Goal: Transaction & Acquisition: Book appointment/travel/reservation

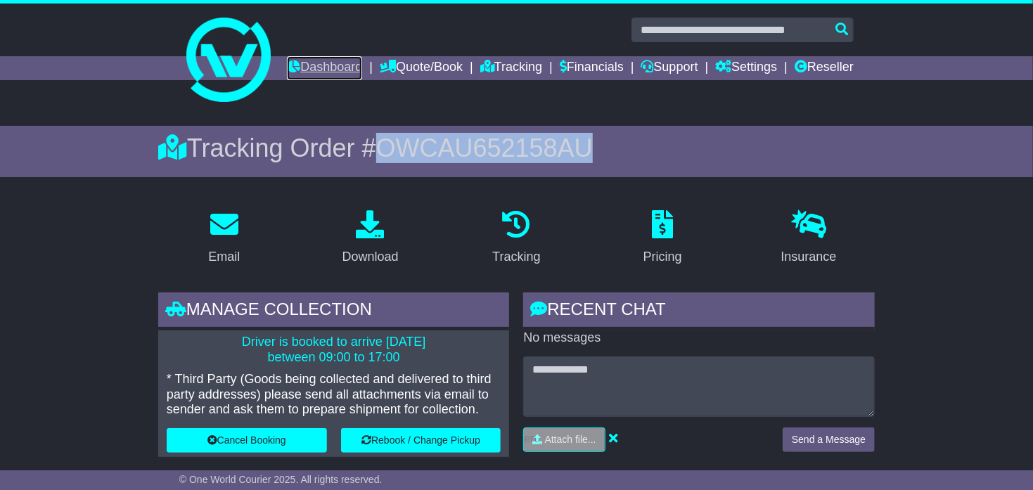
click at [362, 66] on link "Dashboard" at bounding box center [324, 68] width 75 height 24
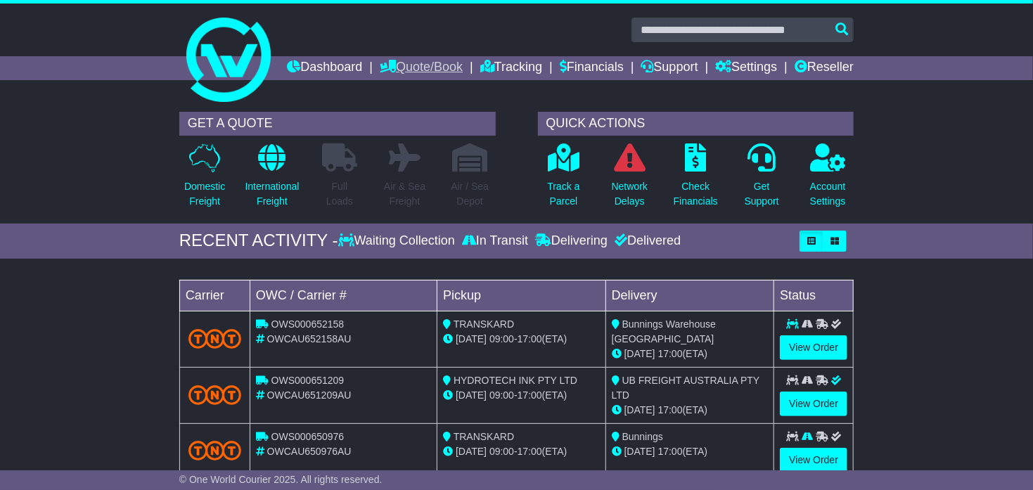
click at [463, 66] on link "Quote/Book" at bounding box center [421, 68] width 83 height 24
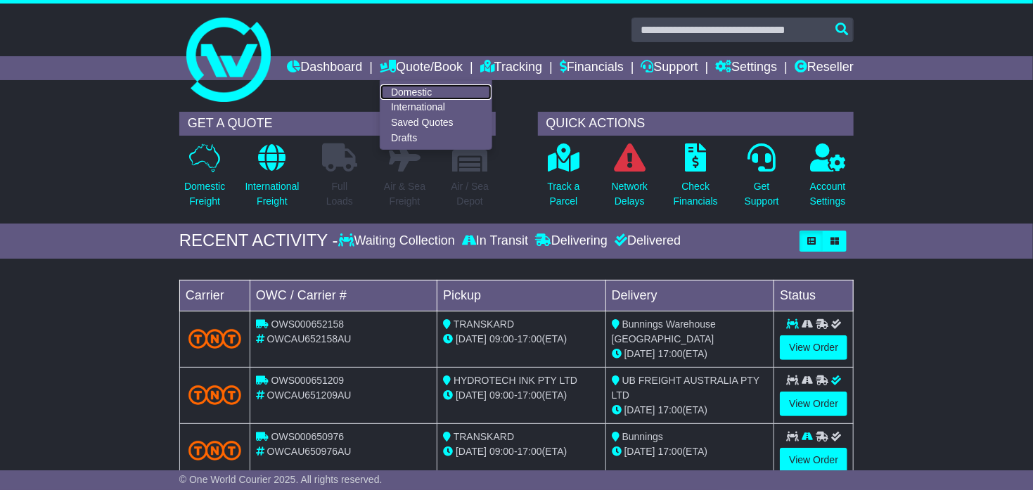
drag, startPoint x: 468, startPoint y: 91, endPoint x: 460, endPoint y: 99, distance: 10.9
click at [467, 90] on link "Domestic" at bounding box center [435, 91] width 111 height 15
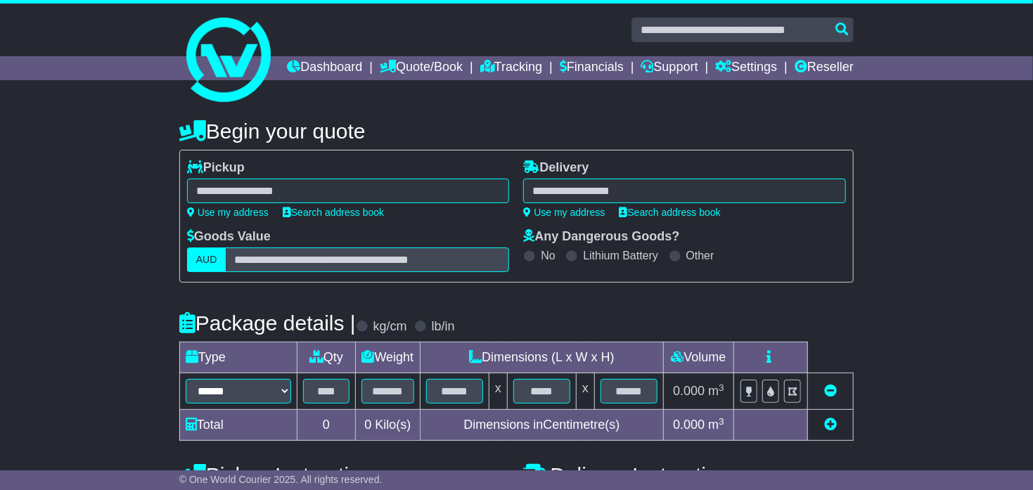
drag, startPoint x: 221, startPoint y: 212, endPoint x: 240, endPoint y: 221, distance: 20.8
click at [221, 203] on div at bounding box center [348, 191] width 323 height 25
drag, startPoint x: 389, startPoint y: 73, endPoint x: 380, endPoint y: 79, distance: 10.7
click at [362, 73] on link "Dashboard" at bounding box center [324, 68] width 75 height 24
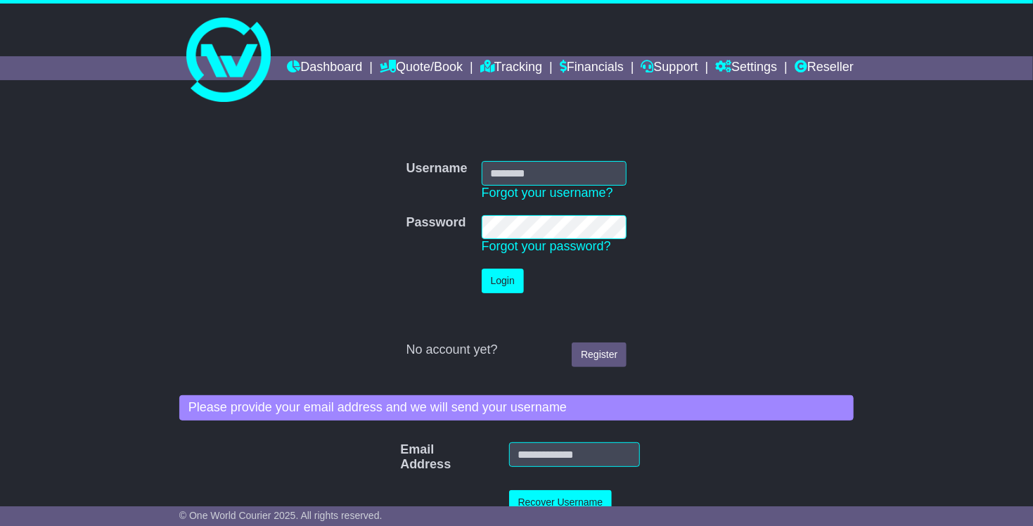
type input "**********"
click at [489, 293] on button "Login" at bounding box center [503, 281] width 42 height 25
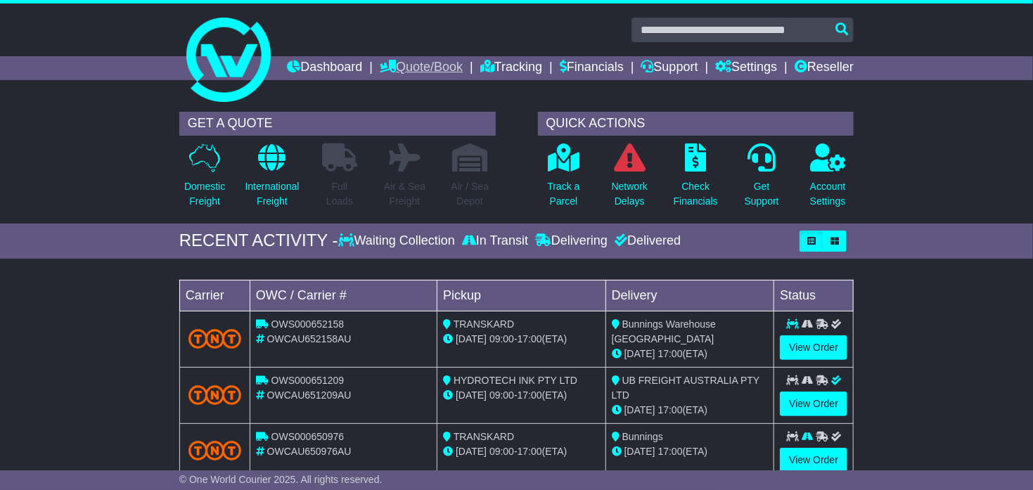
click at [454, 68] on link "Quote/Book" at bounding box center [421, 68] width 83 height 24
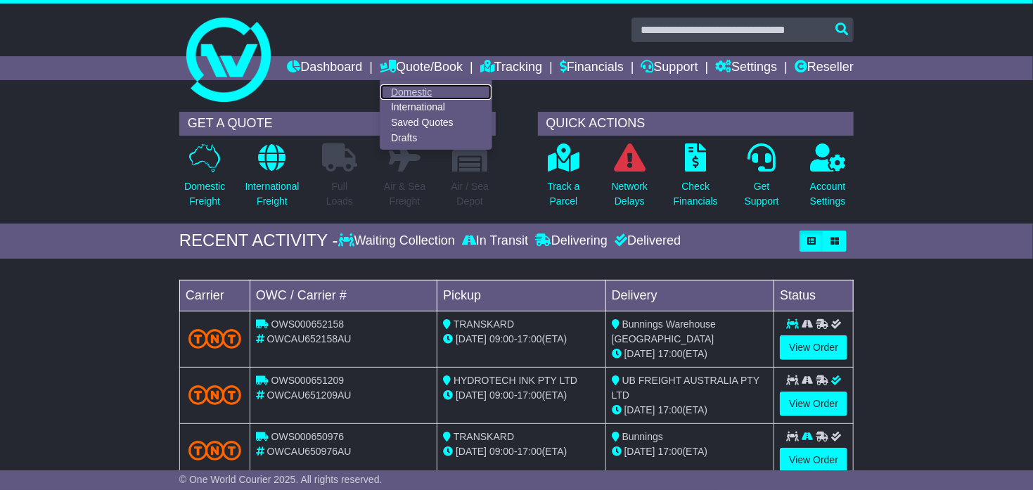
click at [460, 88] on link "Domestic" at bounding box center [435, 91] width 111 height 15
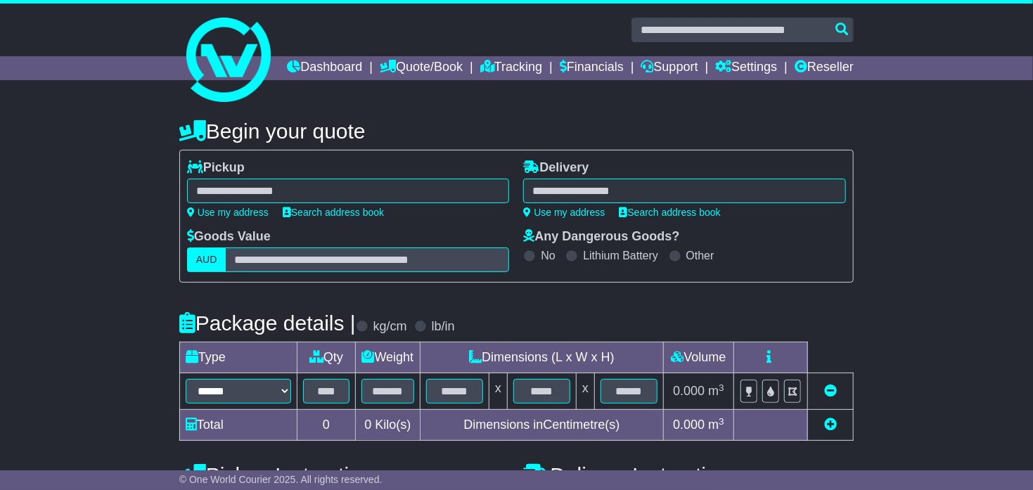
click at [285, 191] on div "**********" at bounding box center [348, 189] width 323 height 58
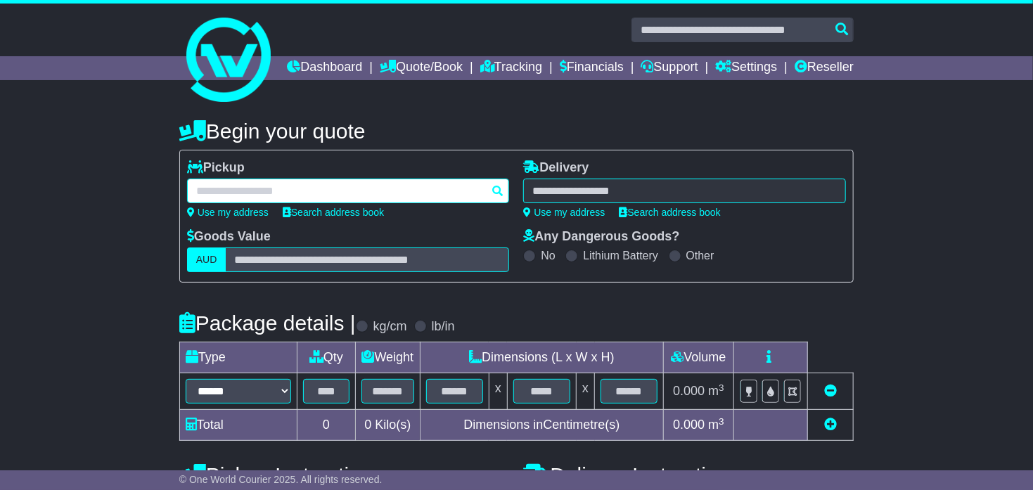
click at [245, 203] on div at bounding box center [348, 191] width 323 height 25
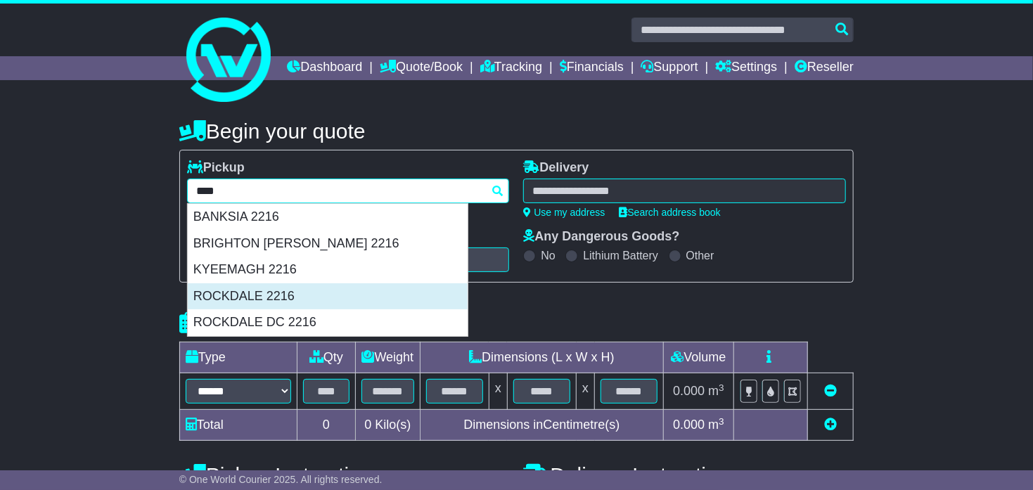
click at [233, 310] on div "ROCKDALE 2216" at bounding box center [328, 296] width 280 height 27
type input "********"
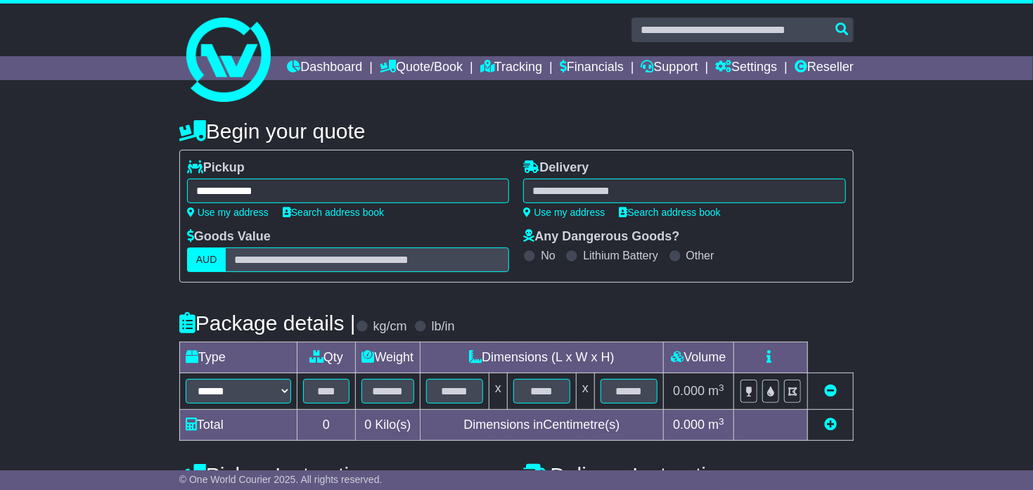
type input "**********"
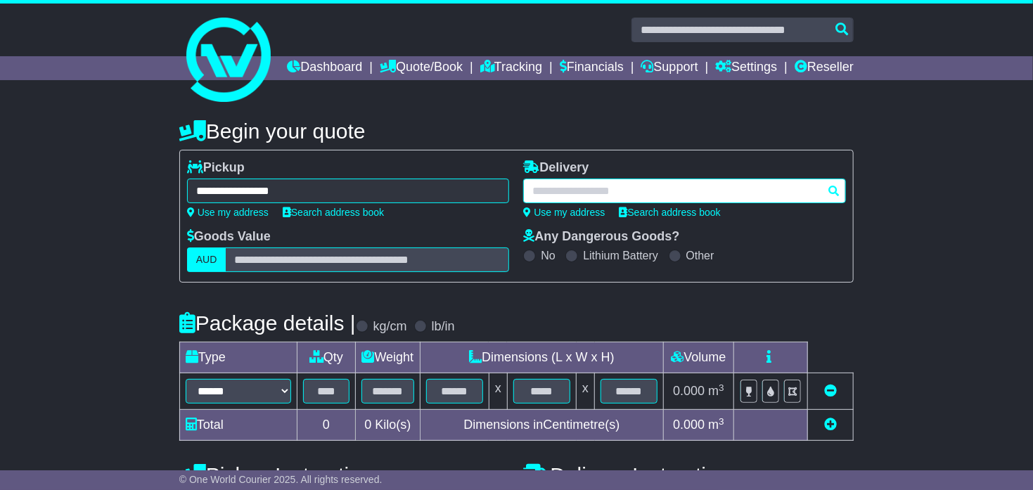
click at [582, 203] on div at bounding box center [684, 191] width 323 height 25
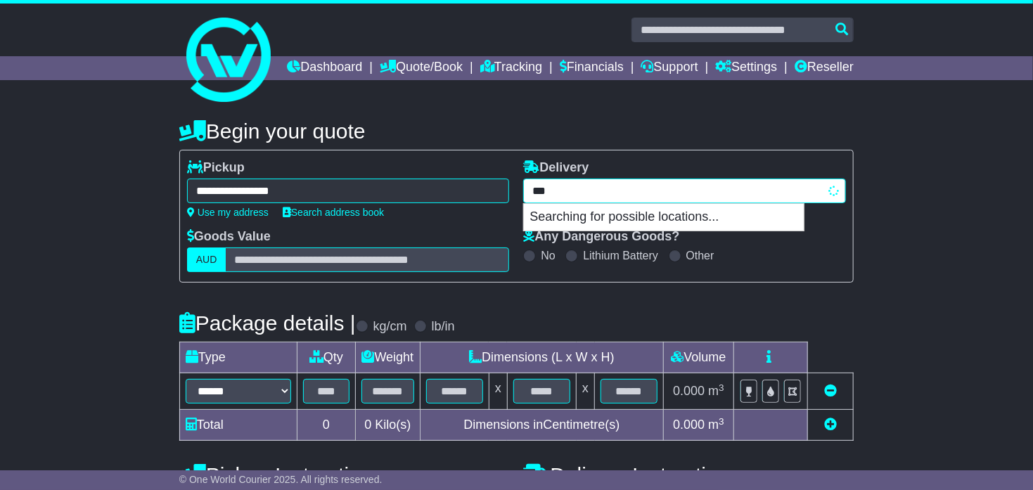
type input "****"
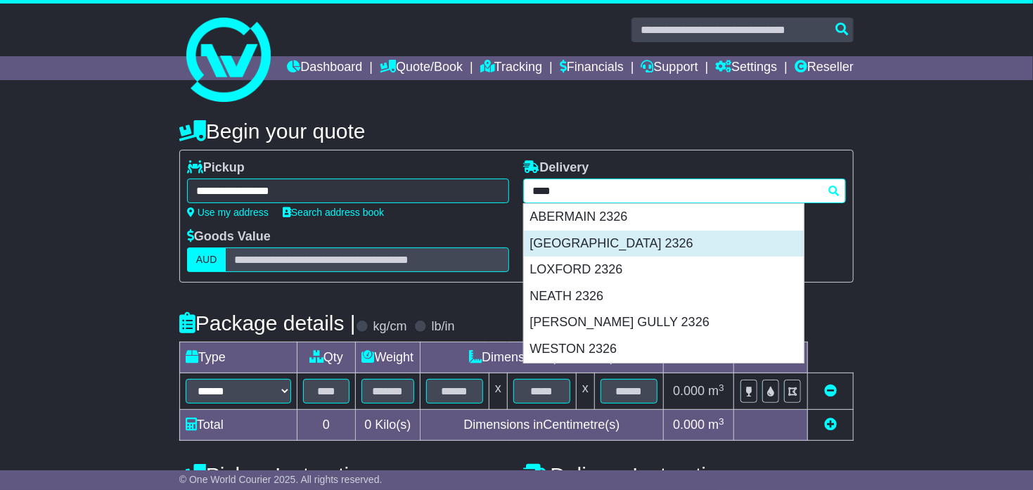
click at [599, 257] on div "BISHOPS BRIDGE 2326" at bounding box center [664, 244] width 280 height 27
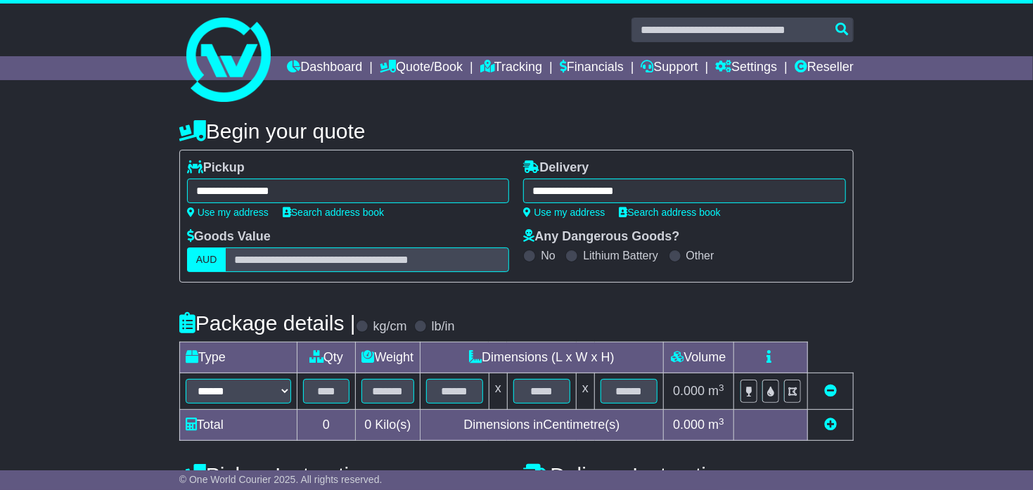
type input "**********"
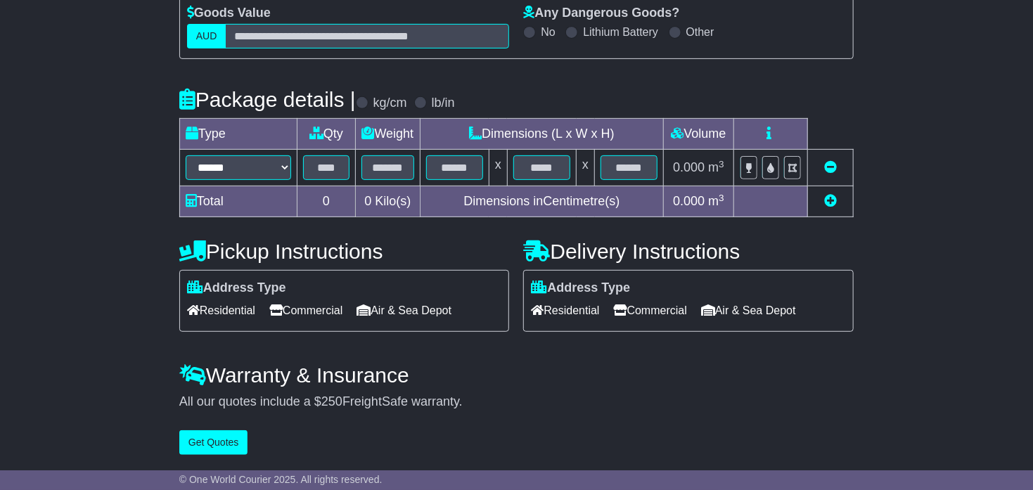
scroll to position [245, 0]
click at [250, 167] on select "****** ****** *** ******** ***** **** **** ****** *** *******" at bounding box center [238, 167] width 105 height 25
select select "*****"
click at [186, 156] on select "****** ****** *** ******** ***** **** **** ****** *** *******" at bounding box center [238, 167] width 105 height 25
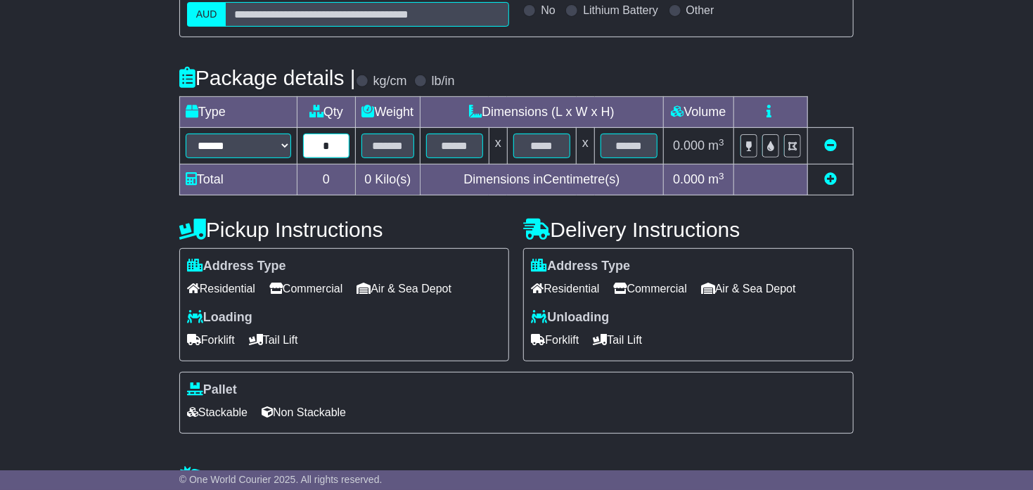
type input "*"
type input "**"
type input "***"
type input "**"
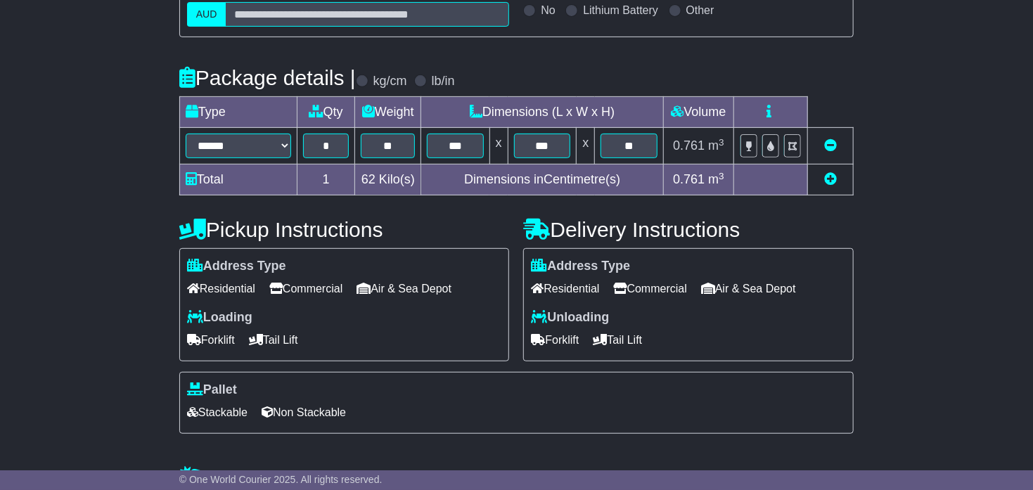
scroll to position [368, 0]
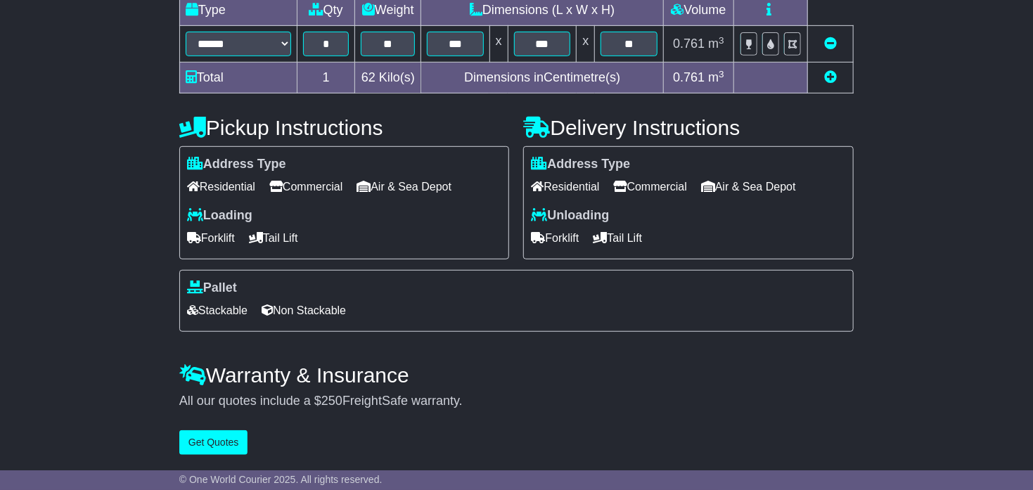
click at [295, 191] on span "Commercial" at bounding box center [305, 187] width 73 height 22
click at [658, 182] on span "Commercial" at bounding box center [650, 187] width 73 height 22
click at [587, 193] on span "Residential" at bounding box center [565, 187] width 68 height 22
click at [205, 240] on span "Forklift" at bounding box center [211, 238] width 48 height 22
click at [617, 242] on span "Tail Lift" at bounding box center [617, 238] width 49 height 22
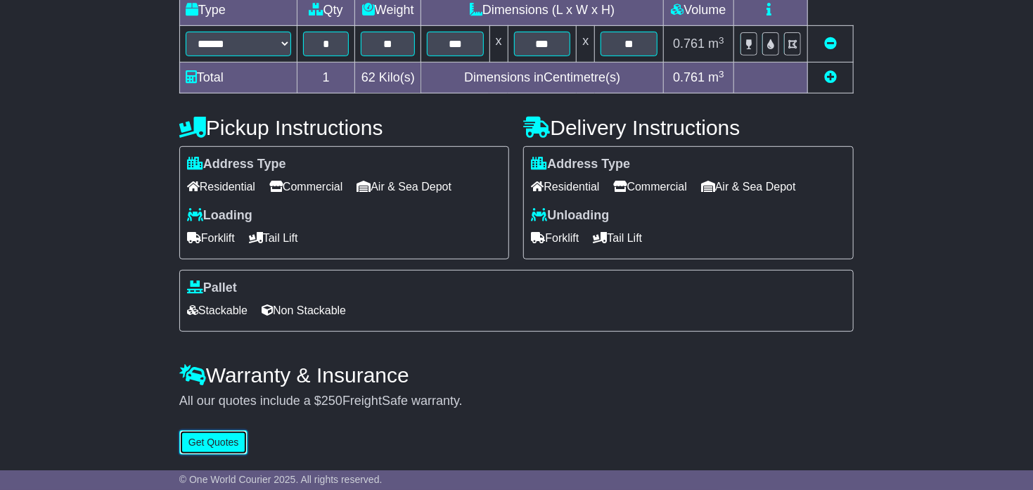
click at [224, 439] on button "Get Quotes" at bounding box center [213, 442] width 69 height 25
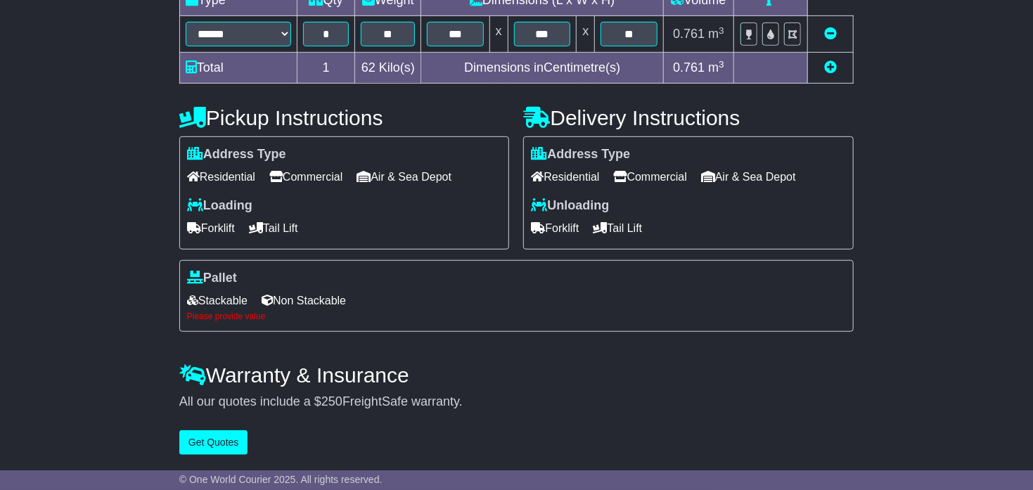
click at [229, 311] on span "Stackable" at bounding box center [217, 301] width 60 height 22
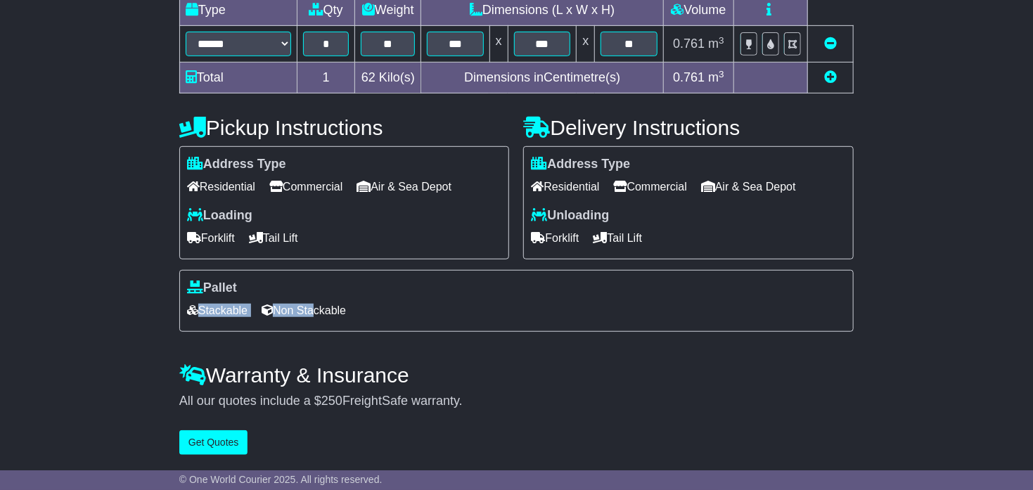
click at [330, 303] on div "Pallet Stackable Non Stackable" at bounding box center [516, 301] width 674 height 62
drag, startPoint x: 330, startPoint y: 303, endPoint x: 318, endPoint y: 314, distance: 15.9
click at [318, 314] on span "Non Stackable" at bounding box center [304, 311] width 84 height 22
click at [217, 440] on button "Get Quotes" at bounding box center [213, 442] width 69 height 25
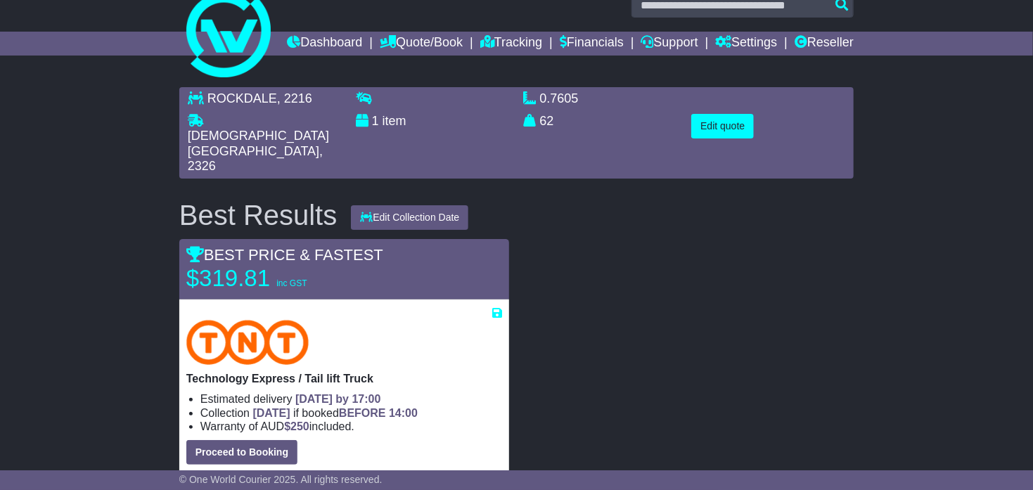
scroll to position [0, 0]
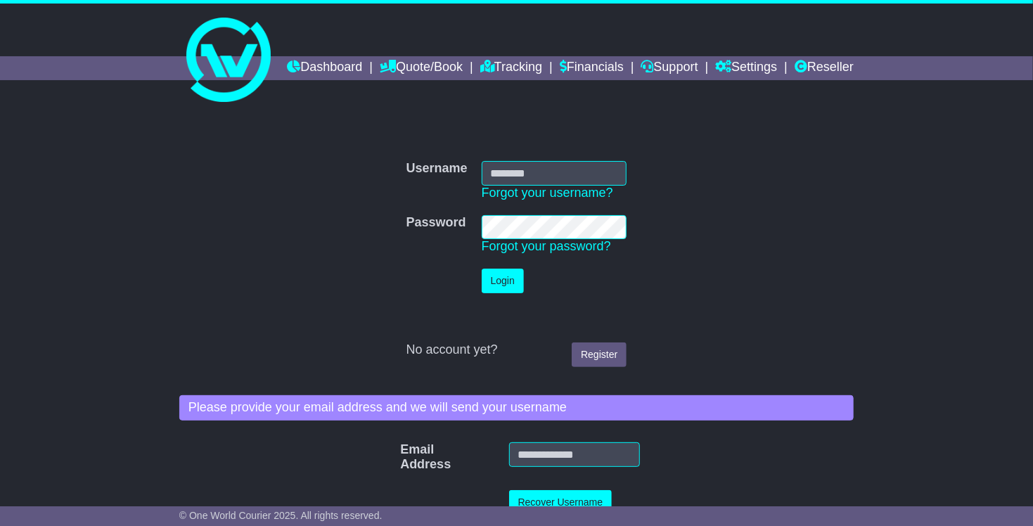
type input "**********"
click at [493, 293] on button "Login" at bounding box center [503, 281] width 42 height 25
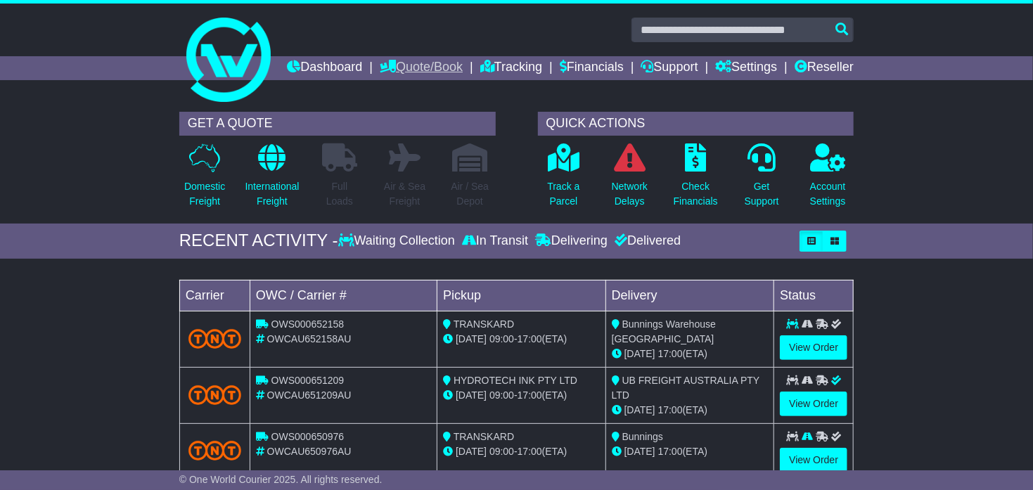
click at [463, 65] on link "Quote/Book" at bounding box center [421, 68] width 83 height 24
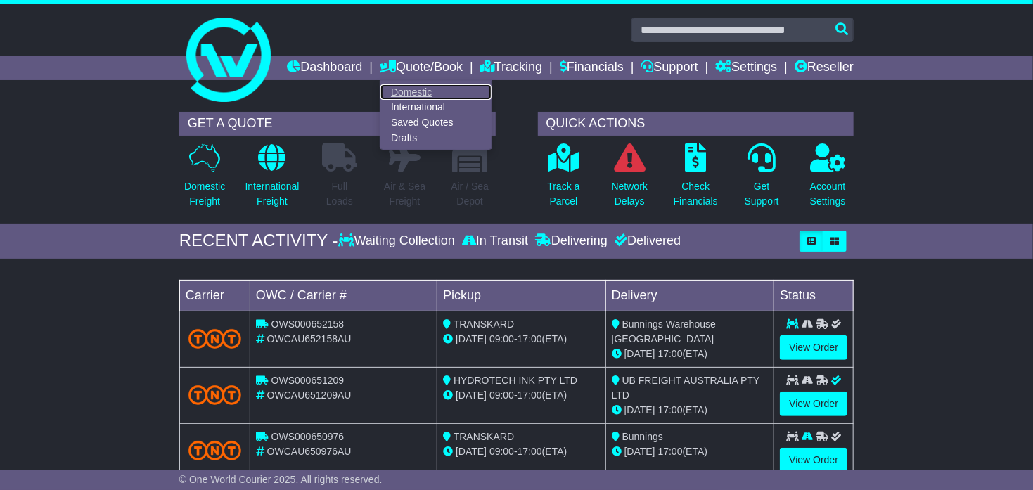
click at [464, 92] on link "Domestic" at bounding box center [435, 91] width 111 height 15
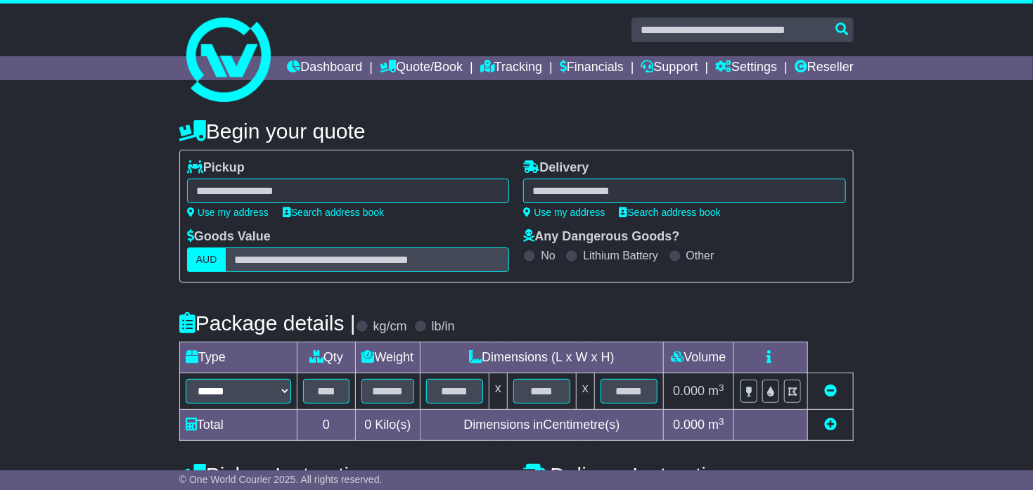
click at [257, 203] on div at bounding box center [348, 191] width 323 height 25
click at [239, 203] on div at bounding box center [348, 191] width 323 height 25
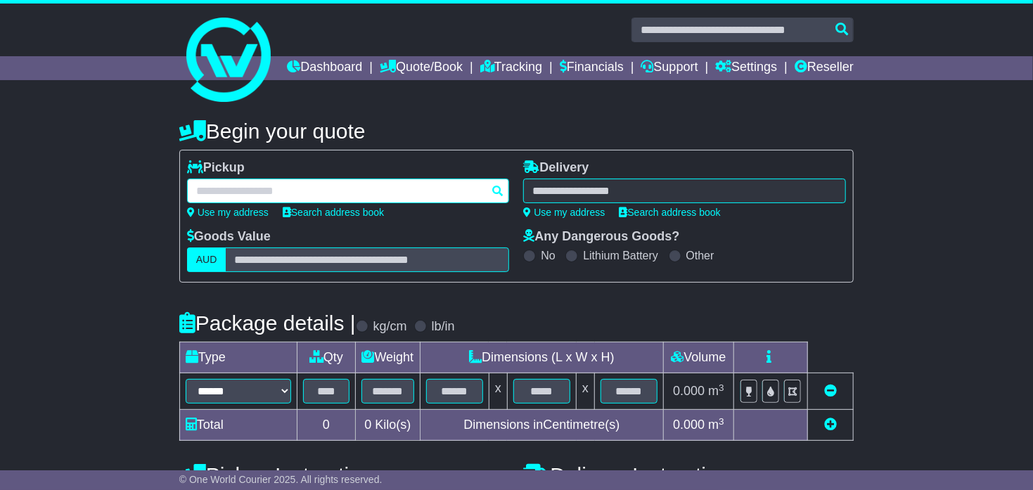
click at [210, 203] on div at bounding box center [348, 191] width 323 height 25
type input "****"
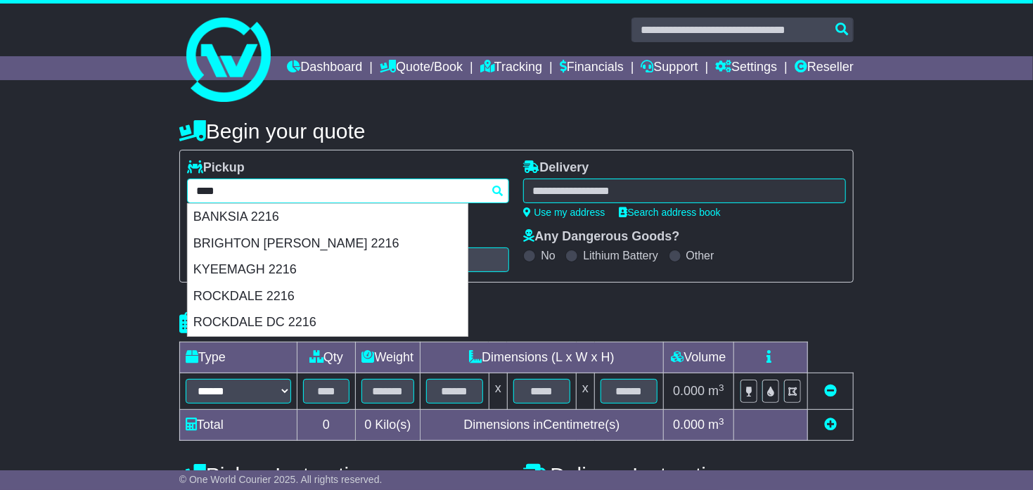
drag, startPoint x: 255, startPoint y: 316, endPoint x: 418, endPoint y: 264, distance: 171.9
click at [255, 310] on div "ROCKDALE 2216" at bounding box center [328, 296] width 280 height 27
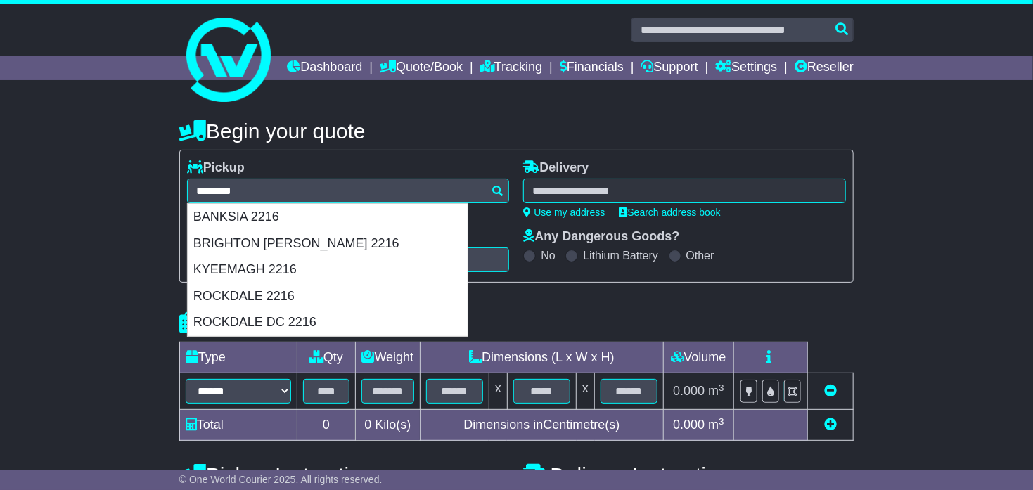
type input "**********"
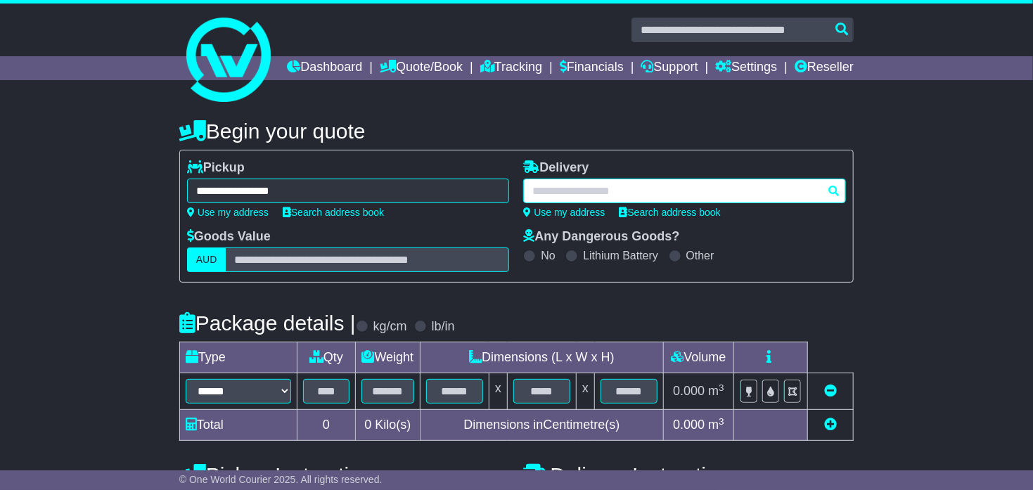
click at [584, 203] on div at bounding box center [684, 191] width 323 height 25
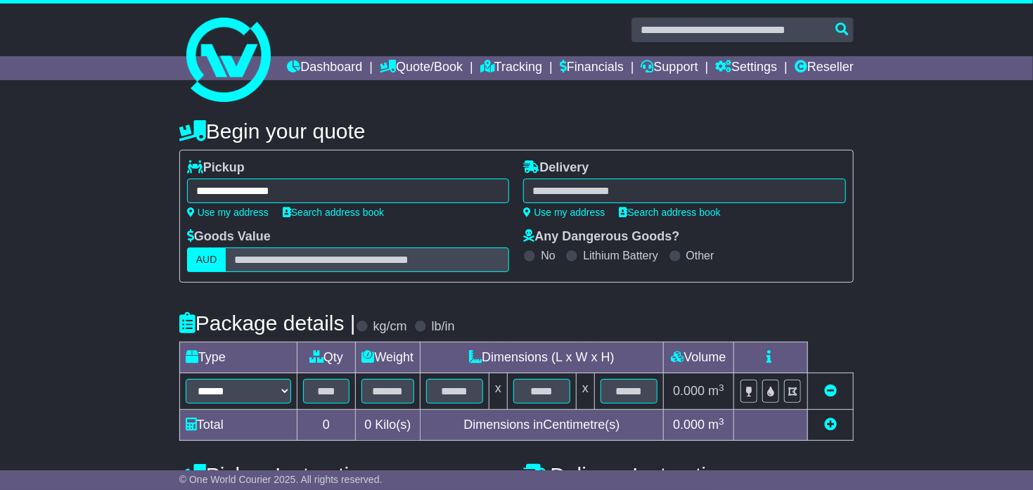
click at [566, 203] on div at bounding box center [684, 191] width 323 height 25
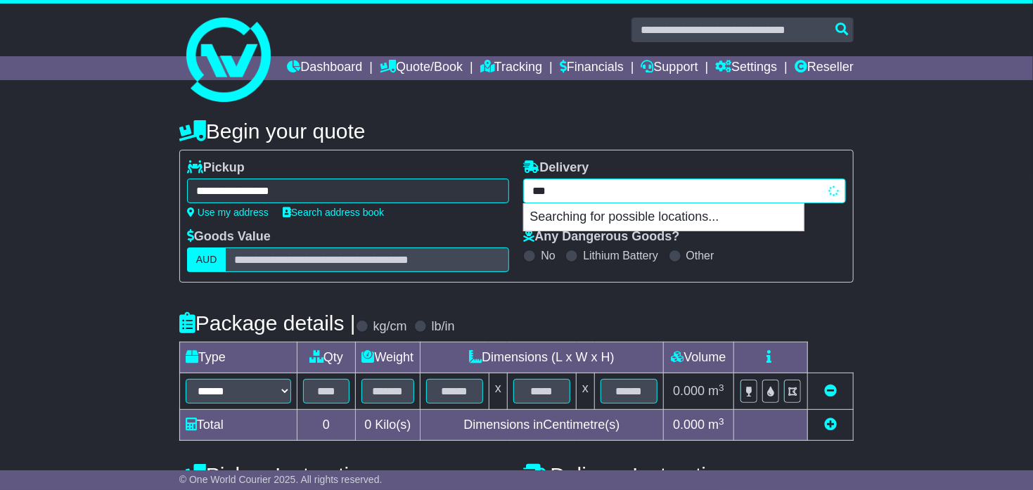
type input "****"
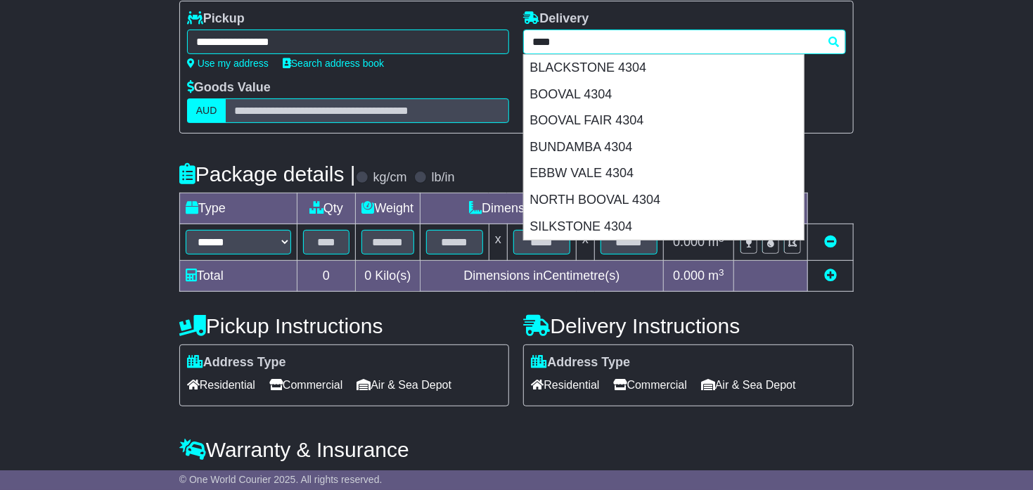
scroll to position [176, 0]
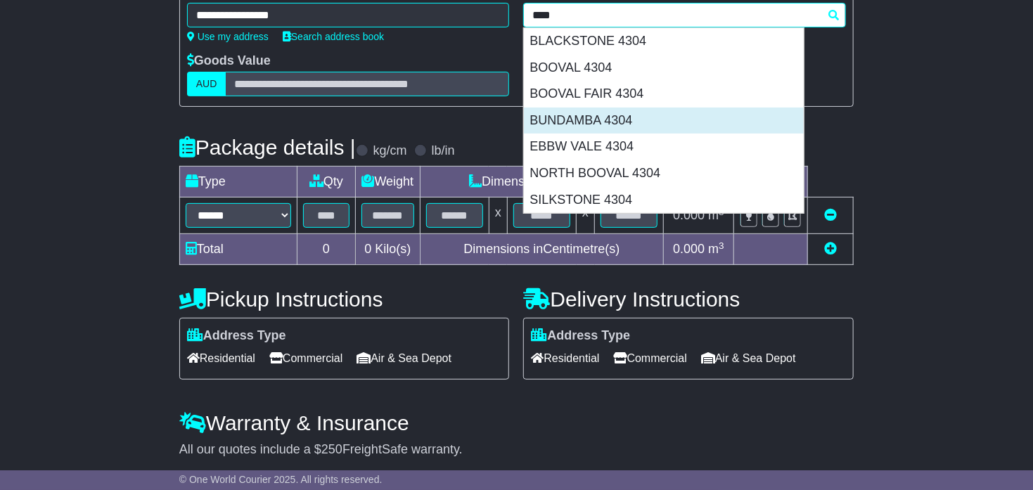
click at [610, 134] on div "BUNDAMBA 4304" at bounding box center [664, 121] width 280 height 27
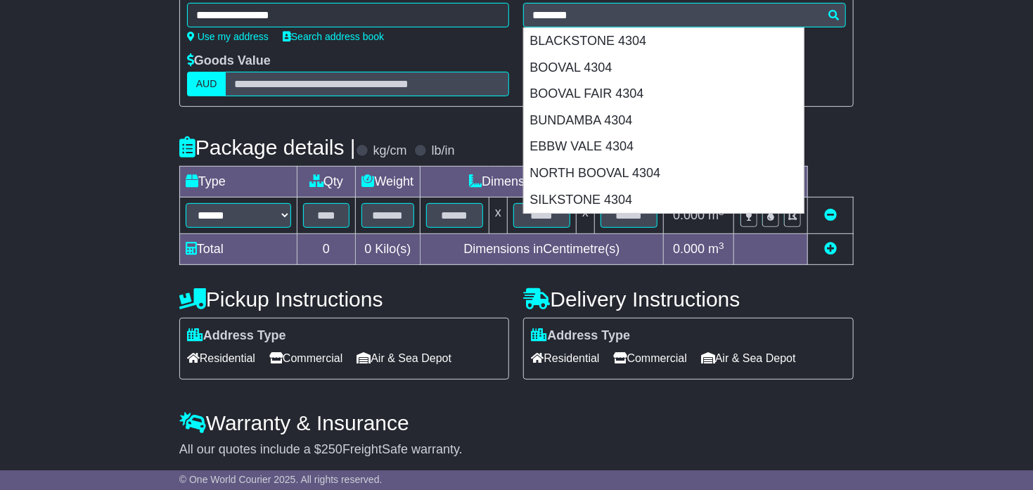
type input "**********"
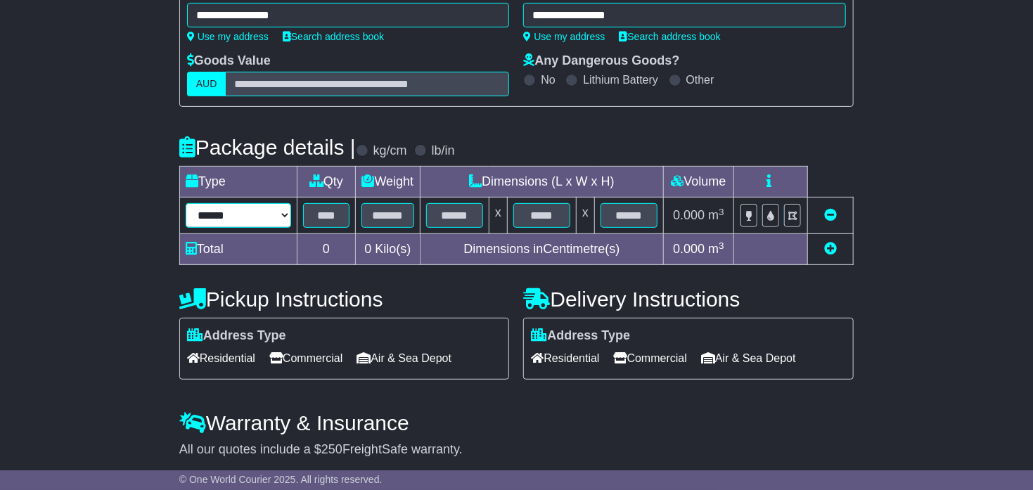
click at [257, 228] on select "****** ****** *** ******** ***** **** **** ****** *** *******" at bounding box center [238, 215] width 105 height 25
select select "*****"
click at [186, 226] on select "****** ****** *** ******** ***** **** **** ****** *** *******" at bounding box center [238, 215] width 105 height 25
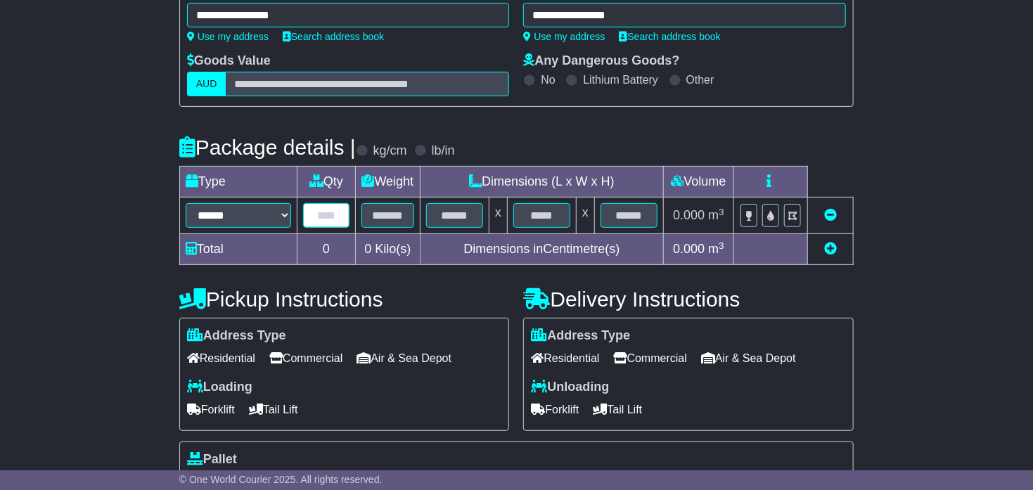
click at [318, 228] on input "text" at bounding box center [326, 215] width 46 height 25
type input "*"
click at [397, 228] on input "text" at bounding box center [387, 215] width 53 height 25
drag, startPoint x: 402, startPoint y: 228, endPoint x: 389, endPoint y: 235, distance: 14.5
click at [397, 228] on input "text" at bounding box center [387, 215] width 53 height 25
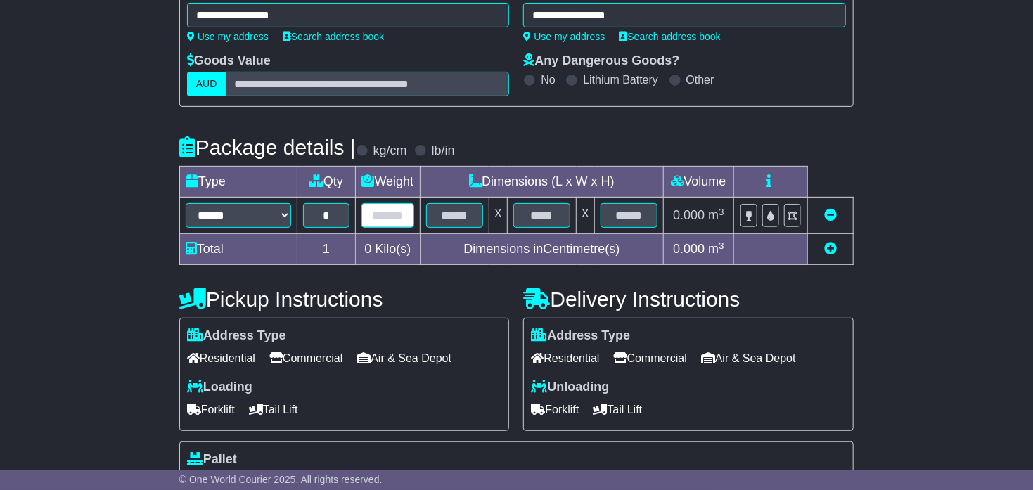
click at [389, 228] on input "text" at bounding box center [387, 215] width 53 height 25
click at [399, 228] on input "text" at bounding box center [387, 215] width 53 height 25
type input "**"
type input "***"
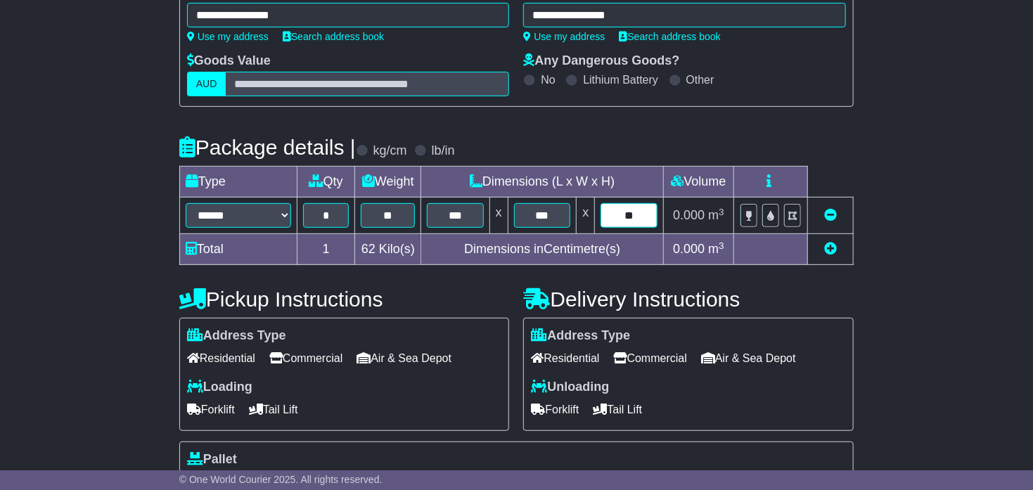
type input "**"
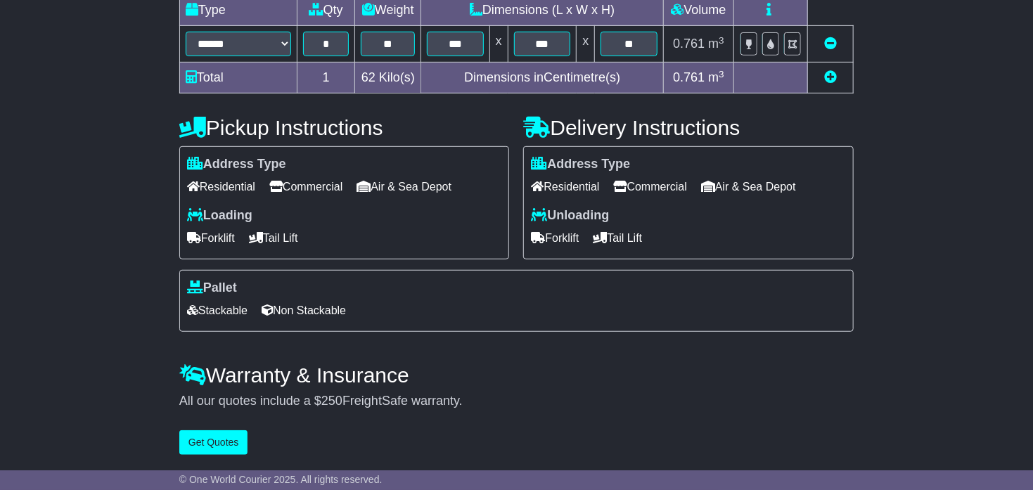
click at [297, 188] on span "Commercial" at bounding box center [305, 187] width 73 height 22
click at [207, 242] on span "Forklift" at bounding box center [211, 238] width 48 height 22
click at [641, 183] on span "Commercial" at bounding box center [650, 187] width 73 height 22
click at [561, 237] on span "Forklift" at bounding box center [555, 238] width 48 height 22
drag, startPoint x: 299, startPoint y: 314, endPoint x: 296, endPoint y: 321, distance: 7.6
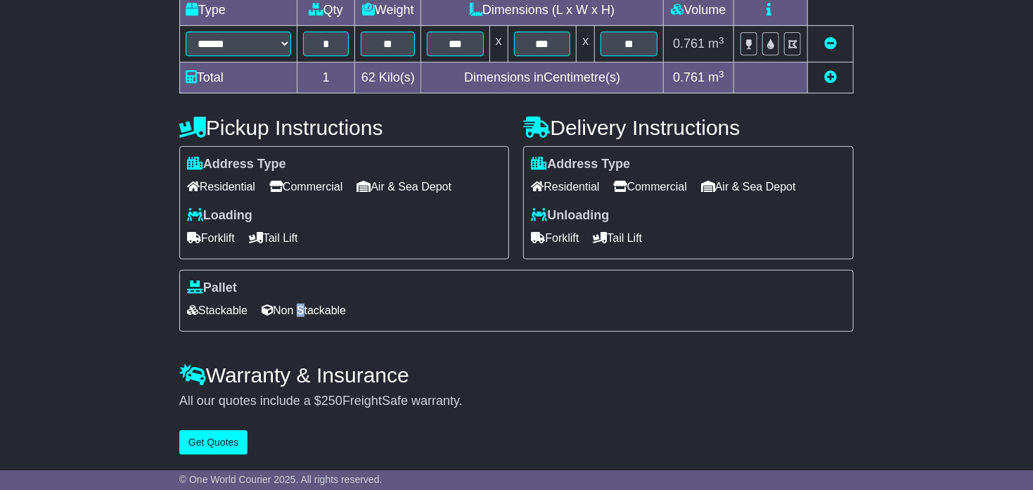
click at [300, 314] on span "Non Stackable" at bounding box center [304, 311] width 84 height 22
click at [328, 306] on span "Non Stackable" at bounding box center [304, 311] width 84 height 22
click at [217, 437] on button "Get Quotes" at bounding box center [213, 442] width 69 height 25
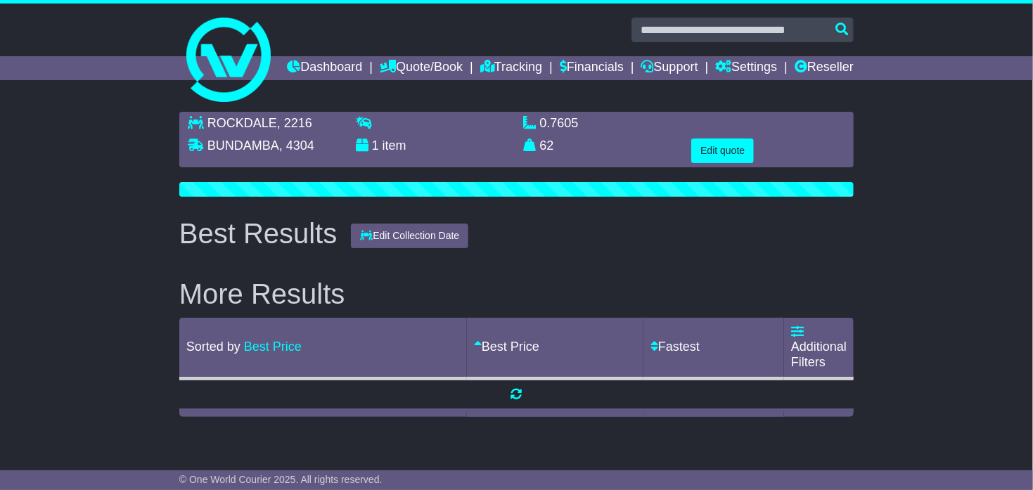
scroll to position [0, 0]
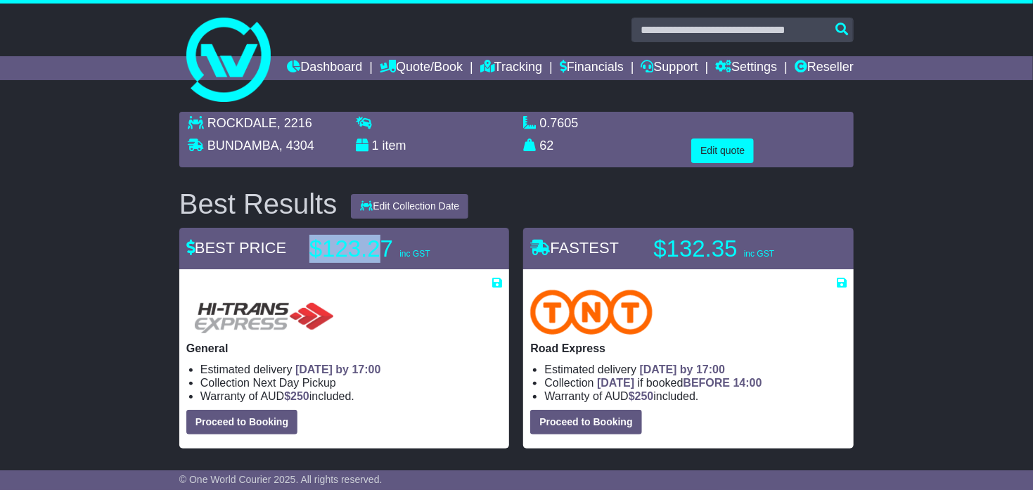
drag, startPoint x: 303, startPoint y: 262, endPoint x: 386, endPoint y: 271, distance: 83.5
click at [386, 263] on div "$123.27 inc GST" at bounding box center [397, 249] width 190 height 28
drag, startPoint x: 645, startPoint y: 269, endPoint x: 794, endPoint y: 286, distance: 150.1
click at [794, 270] on div "FASTEST $132.35 inc GST" at bounding box center [688, 249] width 330 height 42
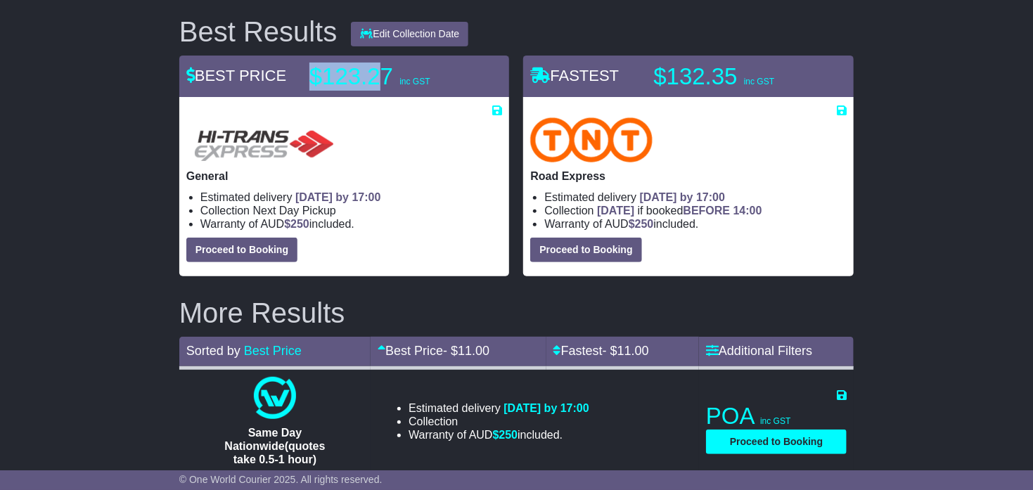
scroll to position [118, 0]
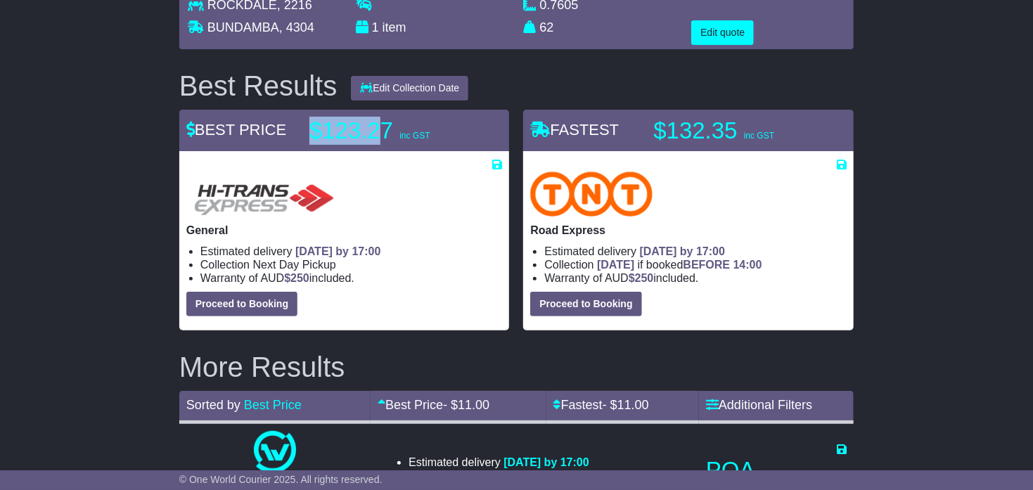
drag, startPoint x: 221, startPoint y: 269, endPoint x: 338, endPoint y: 271, distance: 116.7
click at [338, 258] on li "Estimated delivery [DATE] by 17:00" at bounding box center [351, 251] width 302 height 13
click at [674, 257] on span "[DATE] by 17:00" at bounding box center [683, 251] width 86 height 12
drag, startPoint x: 549, startPoint y: 276, endPoint x: 677, endPoint y: 276, distance: 128.0
click at [677, 258] on li "Estimated delivery [DATE] by 17:00" at bounding box center [695, 251] width 302 height 13
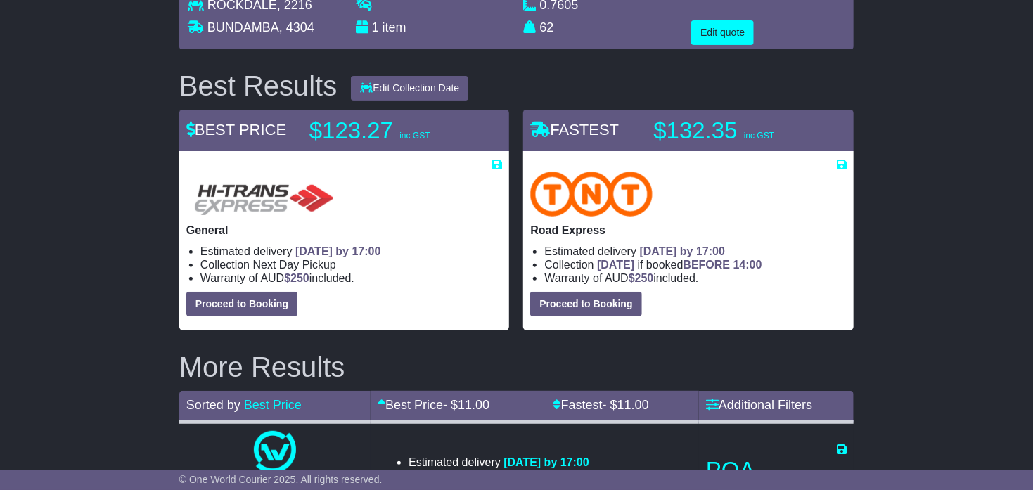
drag, startPoint x: 677, startPoint y: 276, endPoint x: 684, endPoint y: 292, distance: 18.3
click at [684, 285] on ul "Estimated delivery [DATE] by 17:00 Collection [DATE] if booked BEFORE 14:00 War…" at bounding box center [688, 265] width 316 height 41
drag, startPoint x: 684, startPoint y: 292, endPoint x: 791, endPoint y: 292, distance: 106.9
click at [791, 271] on li "Collection [DATE] if booked BEFORE 14:00" at bounding box center [695, 264] width 302 height 13
drag, startPoint x: 791, startPoint y: 292, endPoint x: 764, endPoint y: 297, distance: 27.2
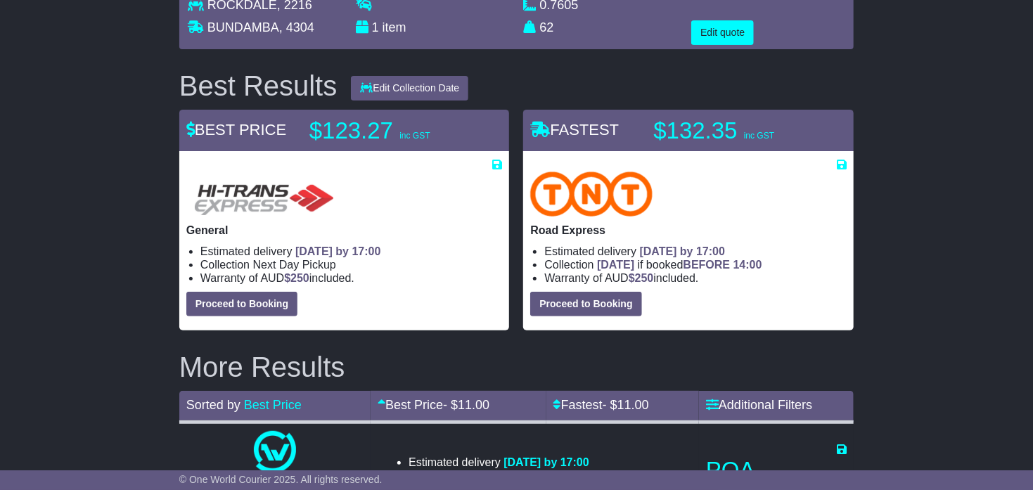
click at [764, 285] on li "Warranty of AUD $ 250 included." at bounding box center [695, 277] width 302 height 13
drag, startPoint x: 714, startPoint y: 290, endPoint x: 813, endPoint y: 288, distance: 99.9
click at [813, 271] on li "Collection [DATE] if booked BEFORE 14:00" at bounding box center [695, 264] width 302 height 13
drag, startPoint x: 813, startPoint y: 288, endPoint x: 788, endPoint y: 304, distance: 30.0
click at [788, 285] on li "Warranty of AUD $ 250 included." at bounding box center [695, 277] width 302 height 13
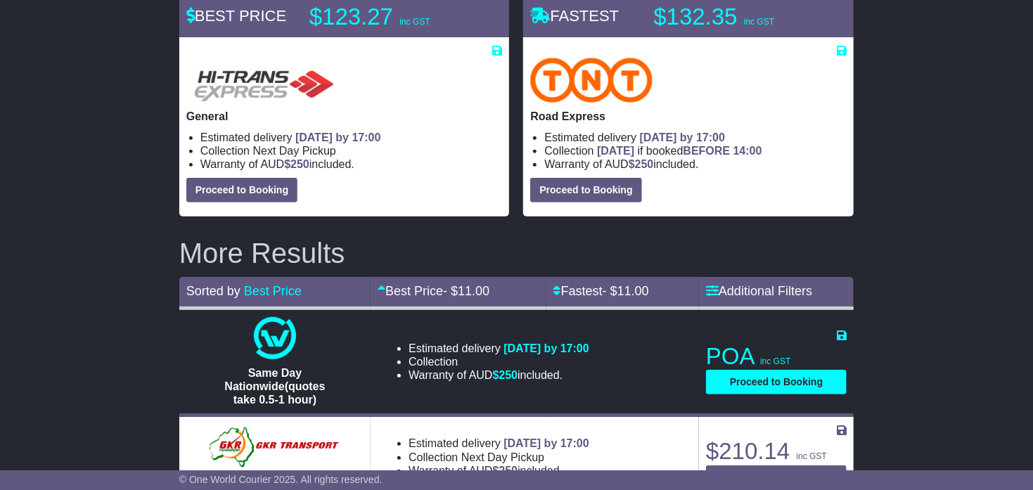
scroll to position [207, 0]
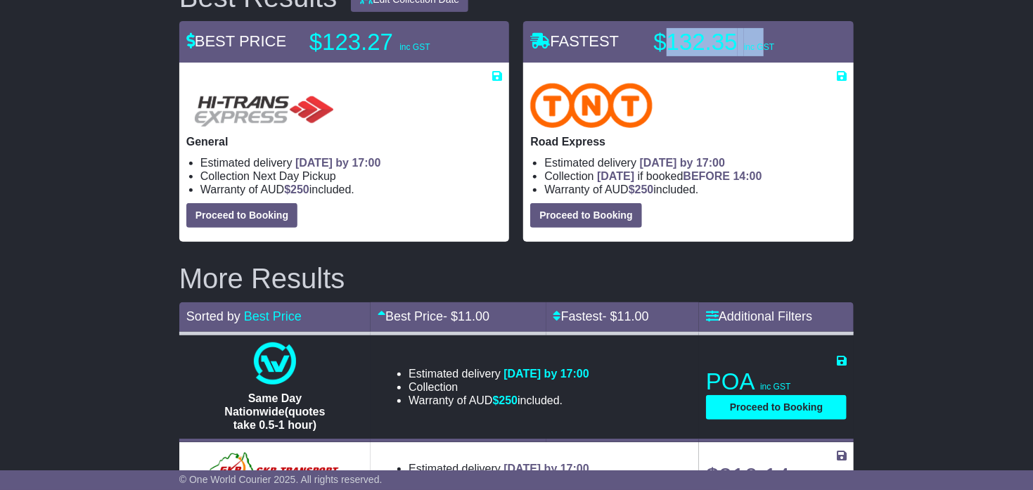
drag, startPoint x: 661, startPoint y: 65, endPoint x: 764, endPoint y: 78, distance: 103.4
click at [764, 56] on p "$132.35 inc GST" at bounding box center [741, 42] width 176 height 28
drag, startPoint x: 764, startPoint y: 78, endPoint x: 752, endPoint y: 171, distance: 93.5
click at [752, 148] on p "Road Express" at bounding box center [688, 141] width 316 height 13
drag, startPoint x: 649, startPoint y: 62, endPoint x: 785, endPoint y: 68, distance: 136.5
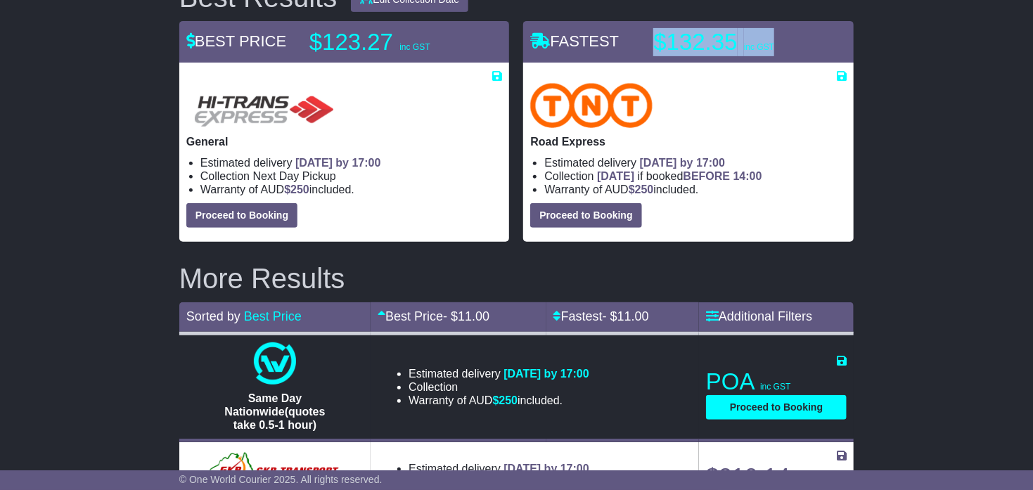
click at [785, 56] on div "$132.35 inc GST" at bounding box center [741, 42] width 190 height 28
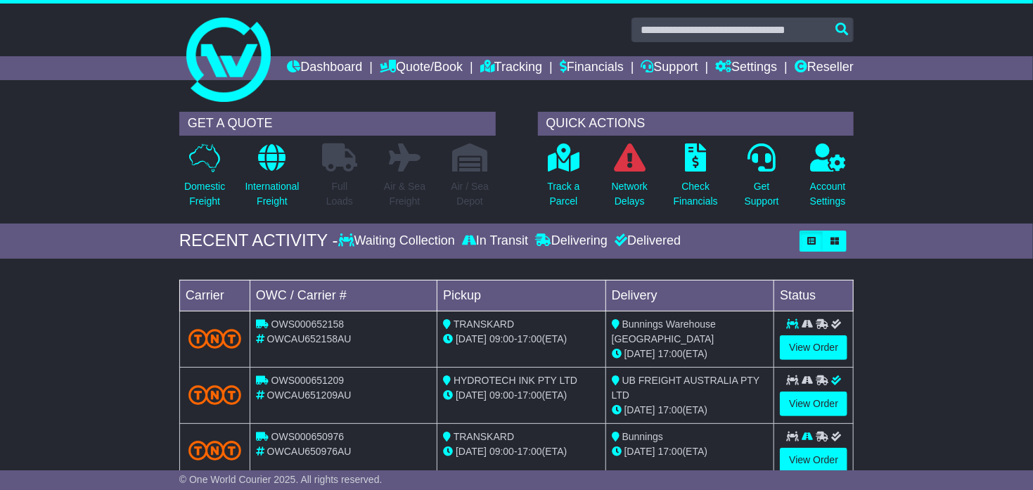
scroll to position [176, 0]
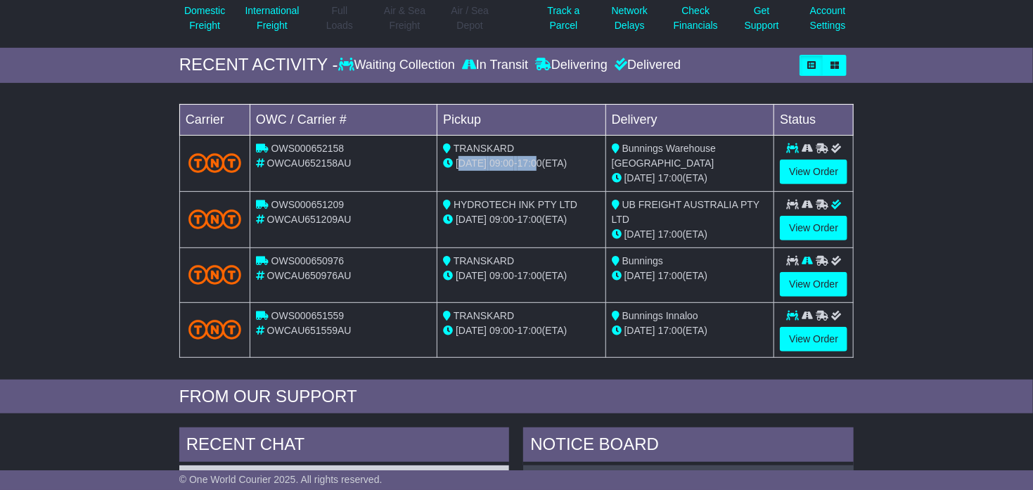
drag, startPoint x: 461, startPoint y: 189, endPoint x: 533, endPoint y: 202, distance: 73.5
click at [536, 191] on td "TRANSKARD 01 Oct 09:00 - 17:00 (ETA)" at bounding box center [521, 163] width 169 height 56
drag, startPoint x: 533, startPoint y: 202, endPoint x: 371, endPoint y: 198, distance: 161.7
click at [371, 191] on td "OWS000652158 OWCAU652158AU" at bounding box center [343, 163] width 187 height 56
drag, startPoint x: 681, startPoint y: 290, endPoint x: 745, endPoint y: 305, distance: 65.0
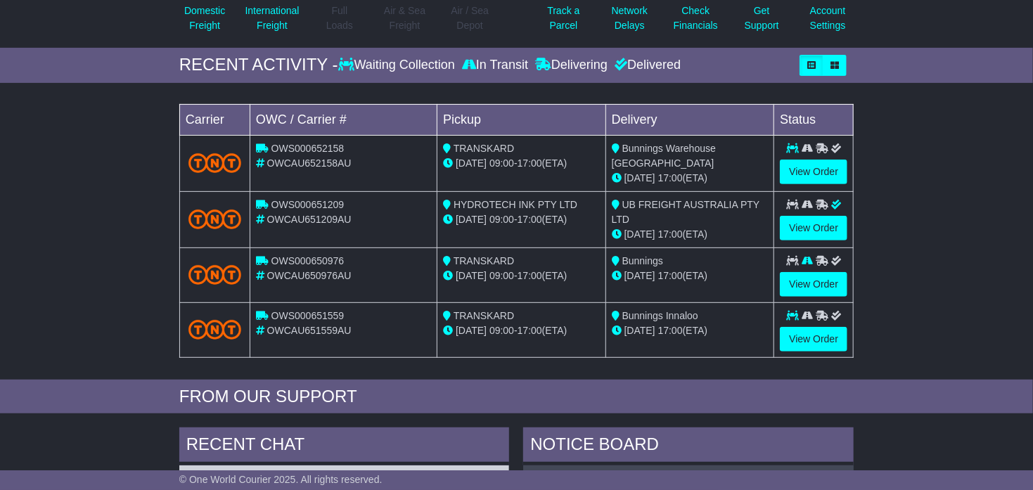
click at [745, 302] on td "Bunnings 30 Sep 17:00 (ETA)" at bounding box center [689, 274] width 169 height 55
click at [63, 323] on div "Loading... No bookings found Carrier OWC / Carrier # Pickup Delivery Status OWS…" at bounding box center [516, 235] width 1033 height 290
click at [959, 237] on div "Loading... No bookings found Carrier OWC / Carrier # Pickup Delivery Status OWS…" at bounding box center [516, 235] width 1033 height 290
drag, startPoint x: 995, startPoint y: 285, endPoint x: 1000, endPoint y: 297, distance: 12.6
click at [1002, 290] on div "Loading... No bookings found Carrier OWC / Carrier # Pickup Delivery Status OWS…" at bounding box center [516, 235] width 1033 height 290
